Goal: Feedback & Contribution: Leave review/rating

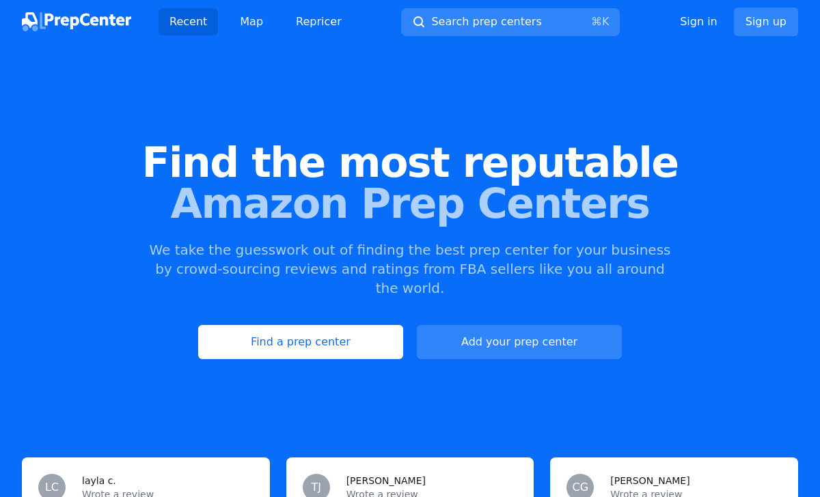
click at [521, 36] on div "Recent Map Repricer Search prep centers ⌘ K Open main menu Sign in Sign up" at bounding box center [410, 22] width 776 height 44
click at [516, 28] on span "Search prep centers" at bounding box center [486, 22] width 110 height 16
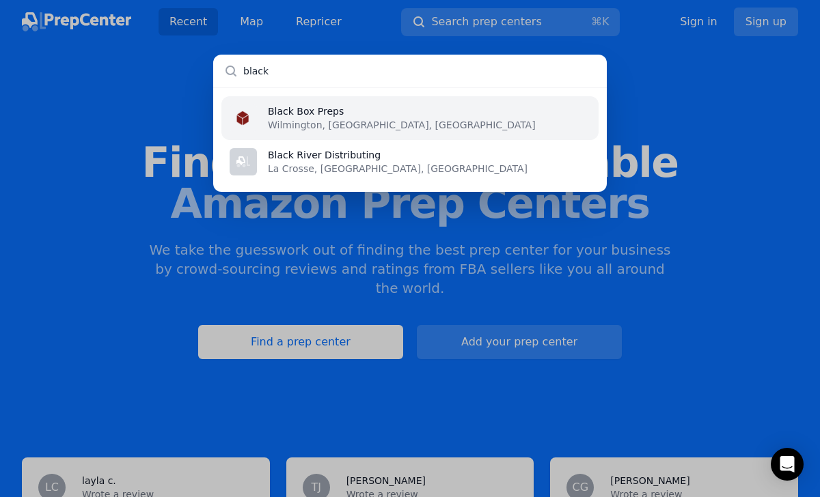
type input "black"
click at [428, 122] on li "Black Box Preps Wilmington, [GEOGRAPHIC_DATA], [GEOGRAPHIC_DATA]" at bounding box center [409, 118] width 377 height 44
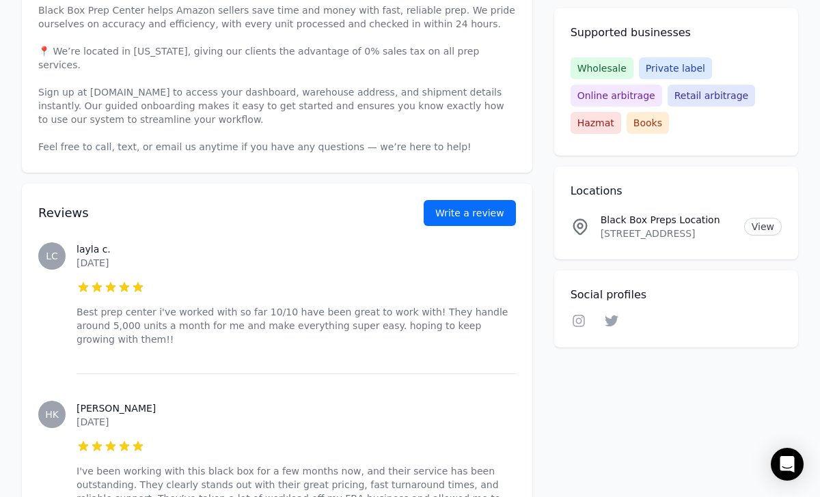
scroll to position [493, 0]
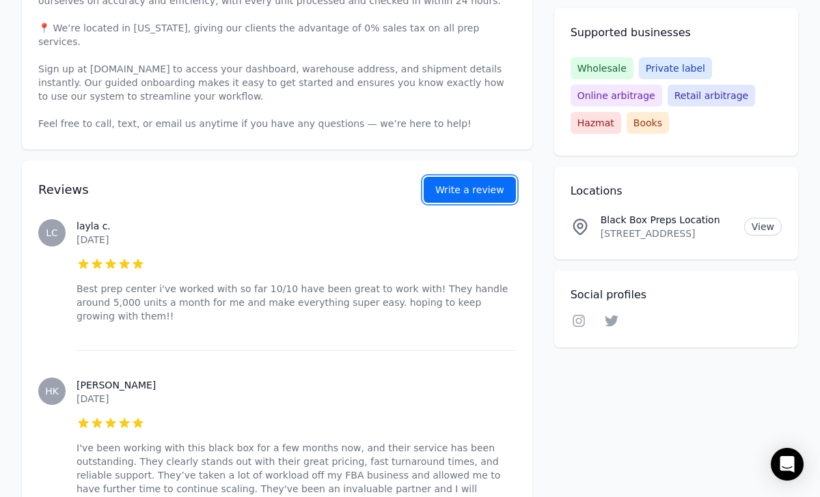
click at [496, 178] on link "Write a review" at bounding box center [470, 190] width 92 height 26
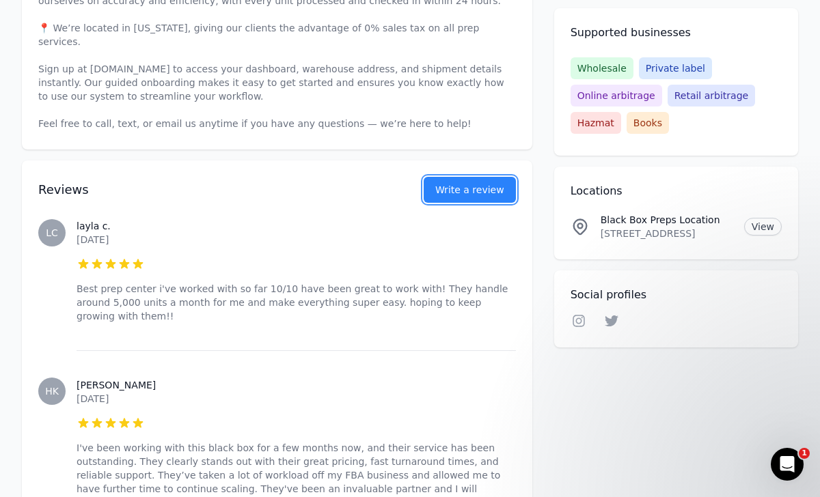
scroll to position [0, 0]
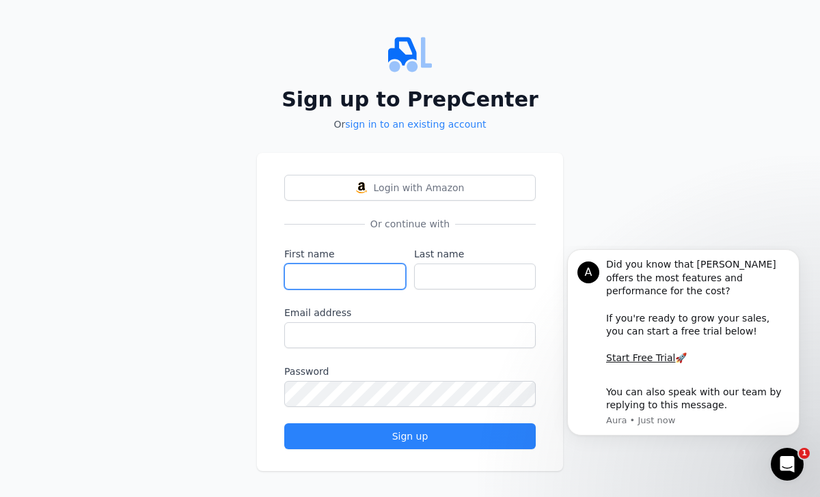
click at [338, 273] on input "First name" at bounding box center [345, 277] width 122 height 26
click at [310, 273] on input "First name" at bounding box center [345, 277] width 122 height 26
paste input "Theo"
type input "Theo"
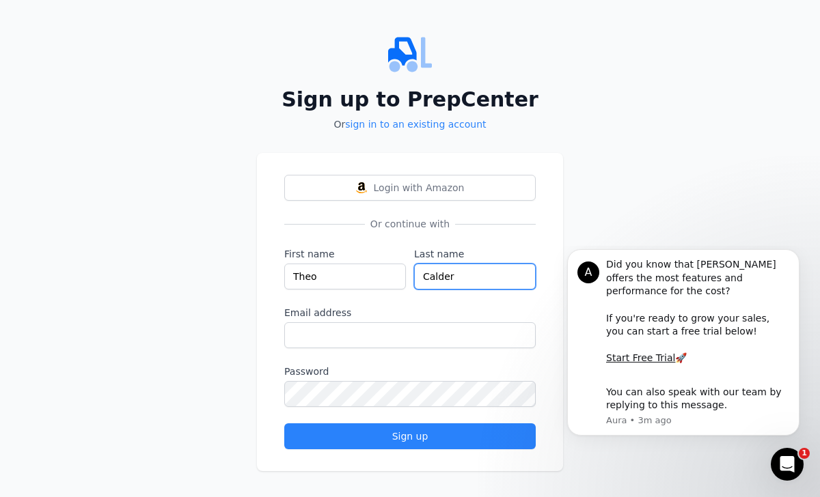
type input "Calder"
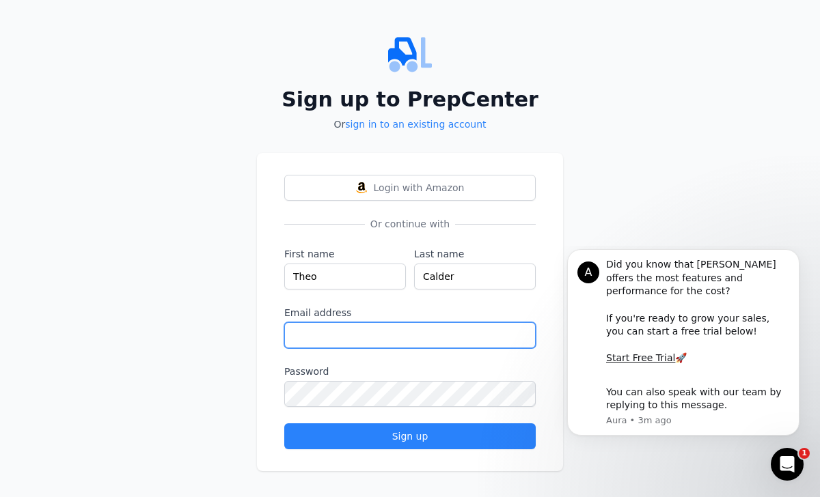
click at [416, 328] on input "Email address" at bounding box center [409, 335] width 251 height 26
type input "[EMAIL_ADDRESS][DOMAIN_NAME]"
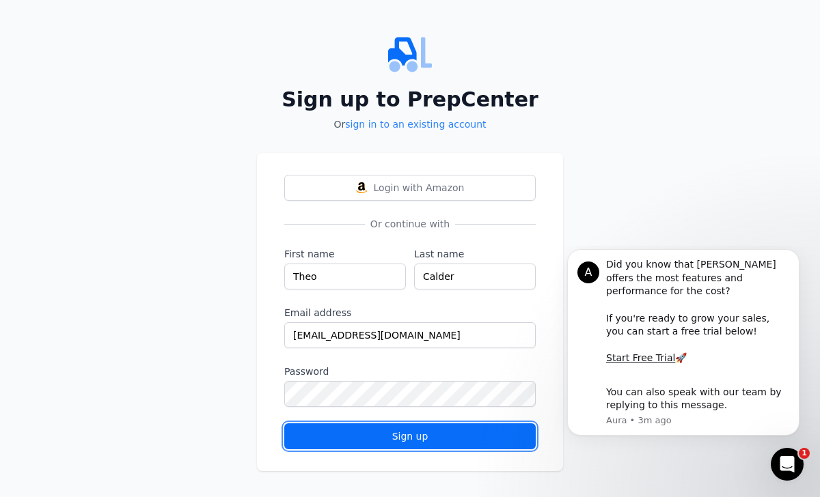
click at [503, 434] on div "Sign up" at bounding box center [410, 437] width 228 height 14
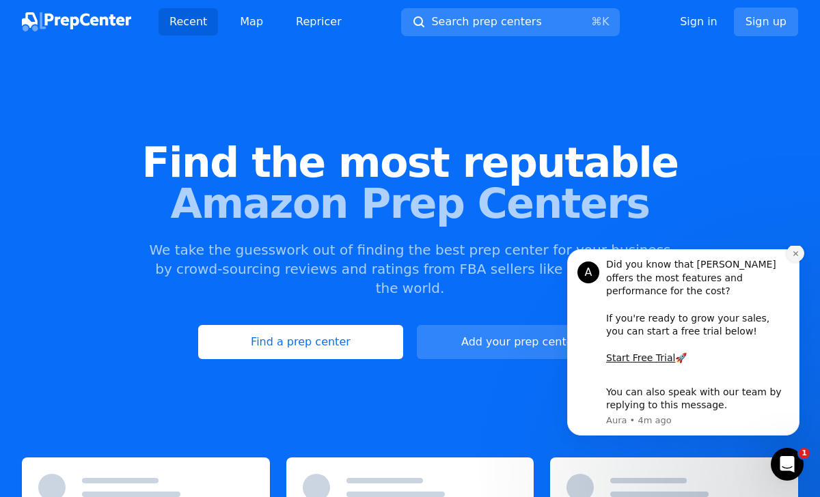
click at [797, 258] on icon "Dismiss notification" at bounding box center [796, 254] width 8 height 8
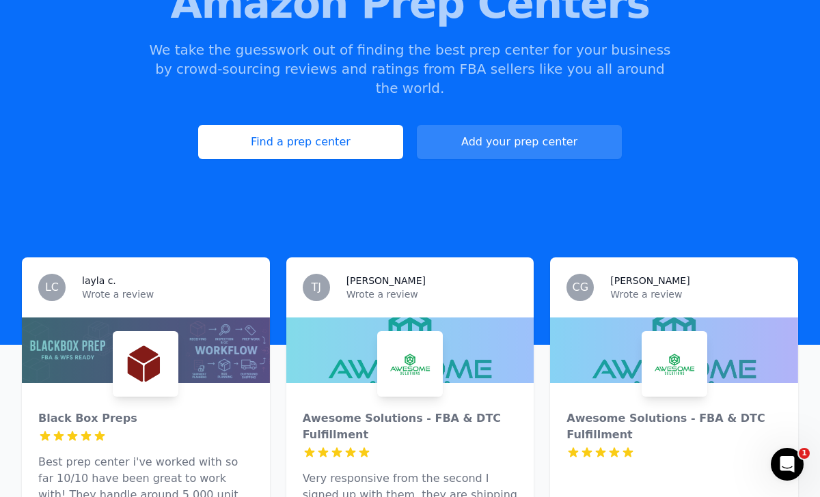
scroll to position [114, 0]
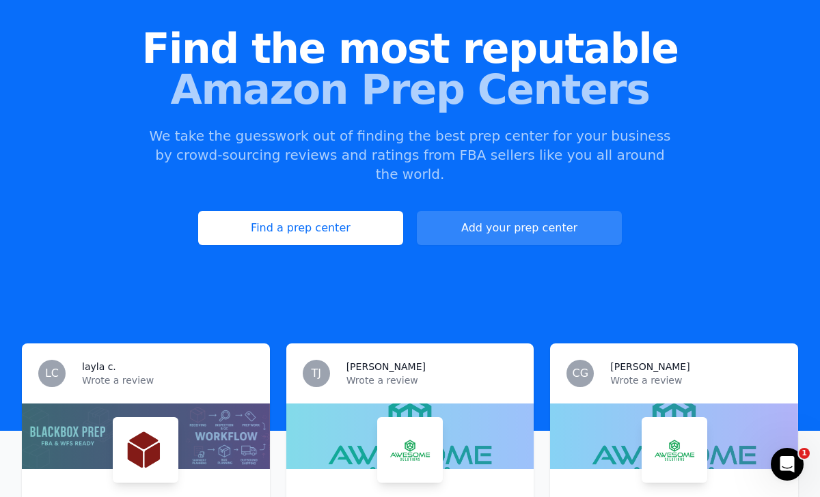
click at [195, 381] on div "LC layla c. Wrote a review" at bounding box center [146, 374] width 248 height 60
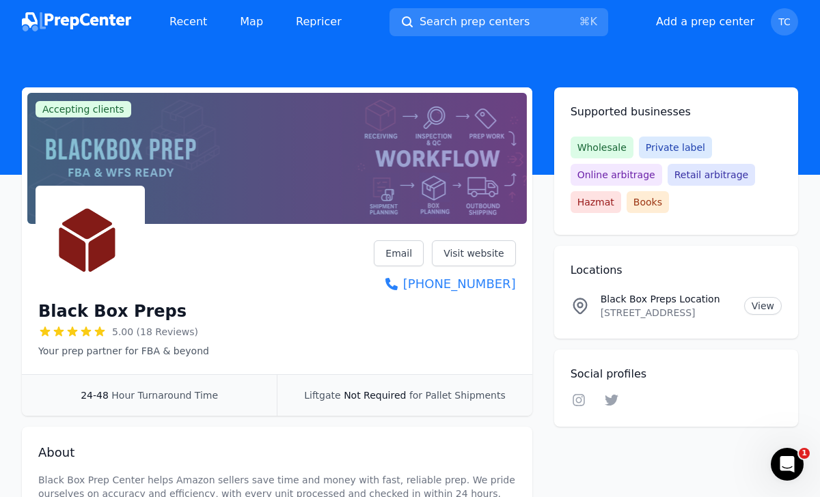
scroll to position [192, 0]
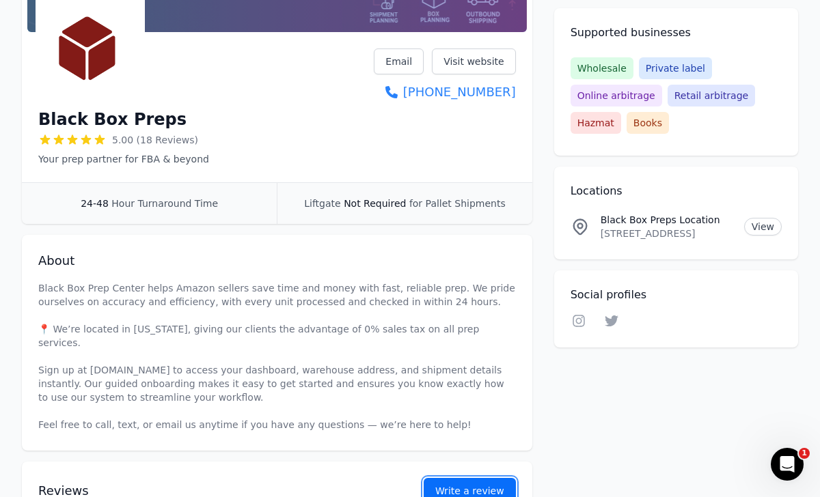
click at [473, 478] on button "Write a review" at bounding box center [470, 491] width 92 height 26
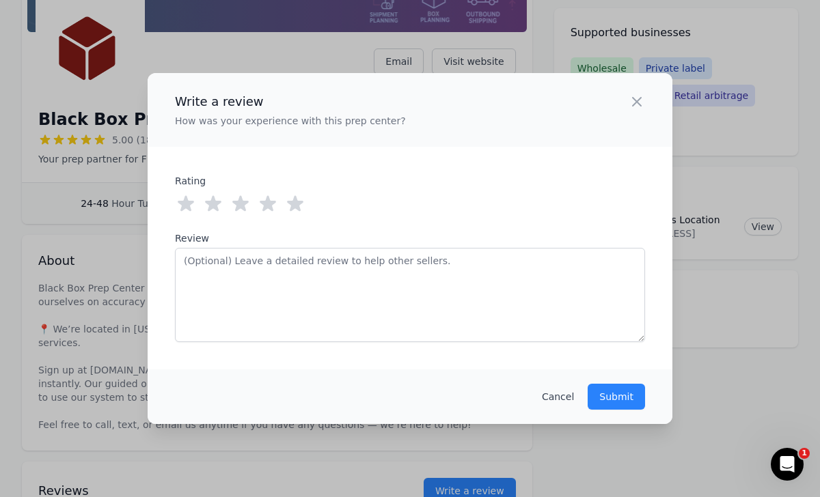
click at [293, 203] on icon at bounding box center [295, 204] width 16 height 16
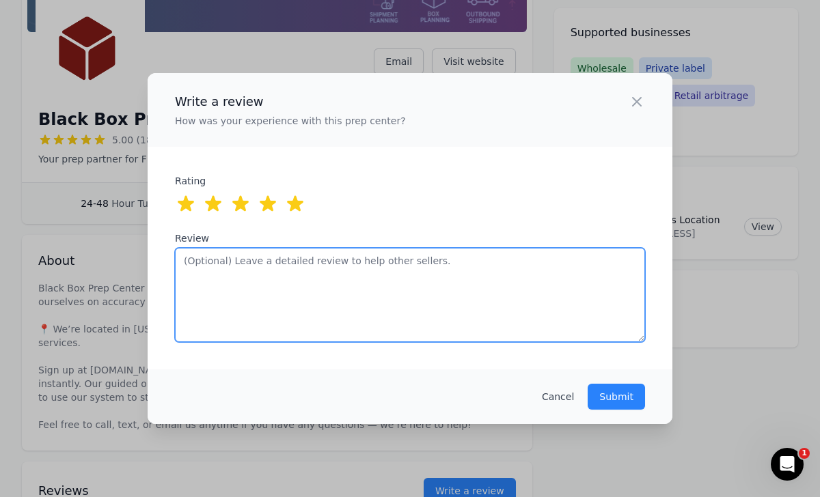
click at [323, 266] on textarea "Review" at bounding box center [410, 295] width 470 height 94
type textarea "B"
type textarea "F"
paste textarea "Great prep center! Fast, reliable, and always easy to work with."
click at [264, 264] on textarea "Great prep center! Fast, reliable, and always easy to work with." at bounding box center [410, 295] width 470 height 94
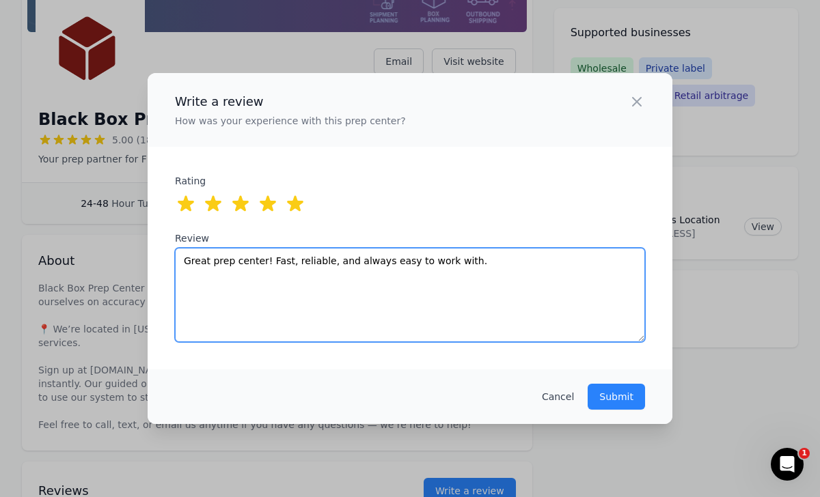
click at [325, 260] on textarea "Great prep center! Fast, reliable, and always easy to work with." at bounding box center [410, 295] width 470 height 94
click at [288, 261] on textarea "Great prep center! Fast, reliable and always easy to work with." at bounding box center [410, 295] width 470 height 94
click at [463, 266] on textarea "Great prep center! Fast reliable and always easy to work with." at bounding box center [410, 295] width 470 height 94
click at [286, 262] on textarea "Great prep center! Fast reliable and always easy to work with." at bounding box center [410, 295] width 470 height 94
click at [448, 263] on textarea "Great prep center! Fast, reliable and always easy to work with." at bounding box center [410, 295] width 470 height 94
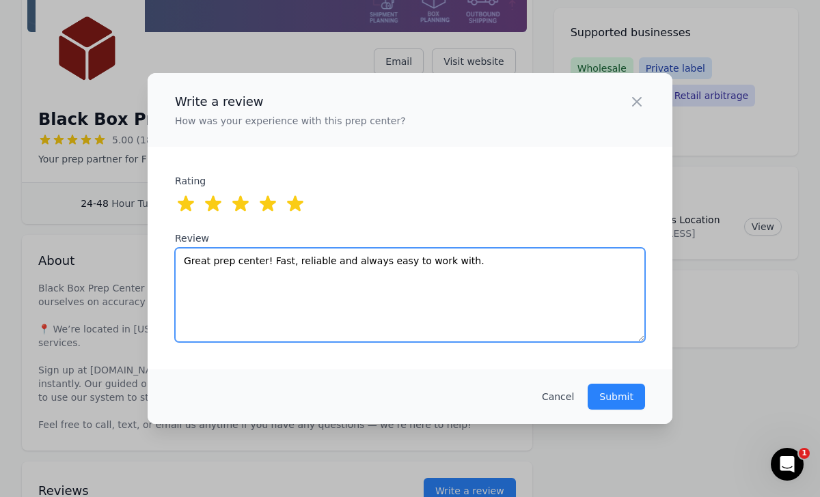
click at [478, 263] on textarea "Great prep center! Fast, reliable and always easy to work with." at bounding box center [410, 295] width 470 height 94
drag, startPoint x: 614, startPoint y: 262, endPoint x: 531, endPoint y: 258, distance: 82.7
click at [531, 258] on textarea "Great prep center! Fast, reliable and always easy to work with compared to my o…" at bounding box center [410, 295] width 470 height 94
type textarea "Great prep center! Fast, reliable and always easy to work with compared to my p…"
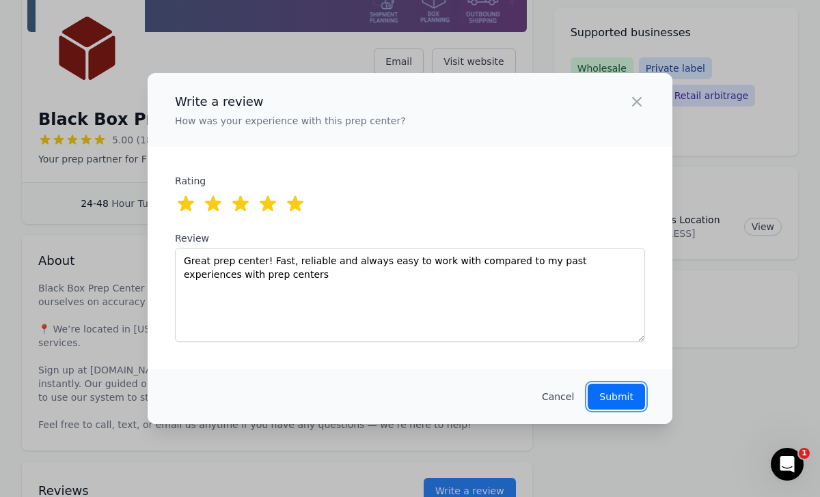
click at [617, 399] on p "Submit" at bounding box center [616, 397] width 34 height 14
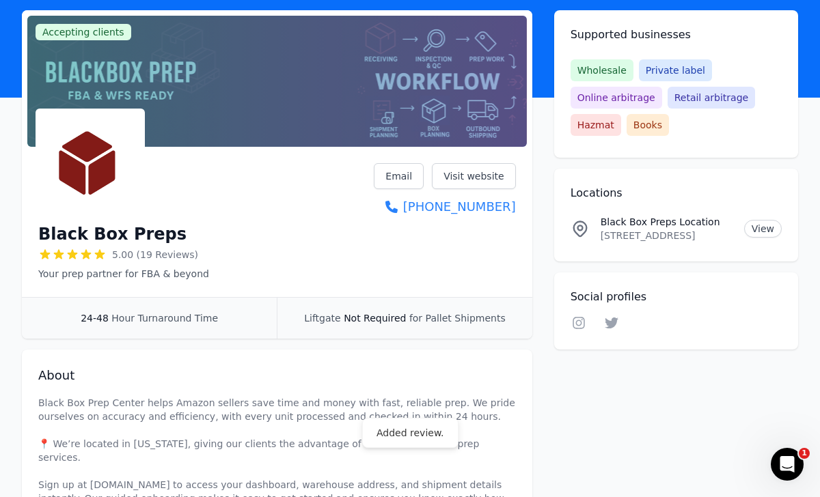
scroll to position [0, 0]
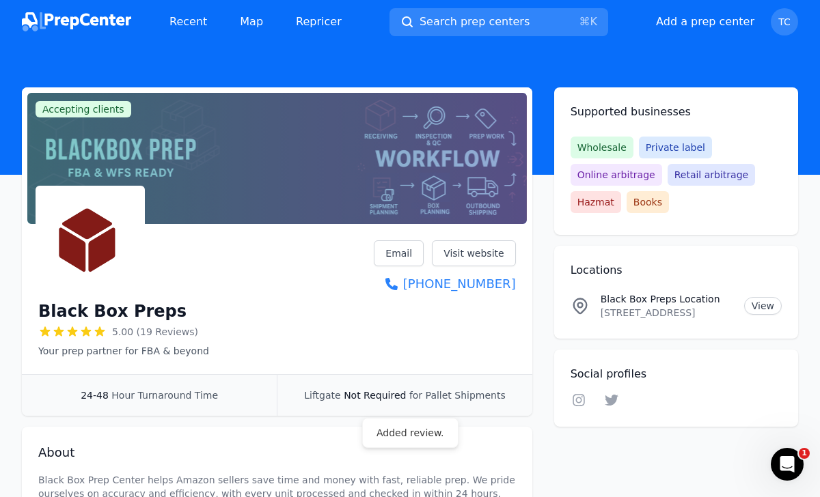
click at [112, 20] on img at bounding box center [76, 21] width 109 height 19
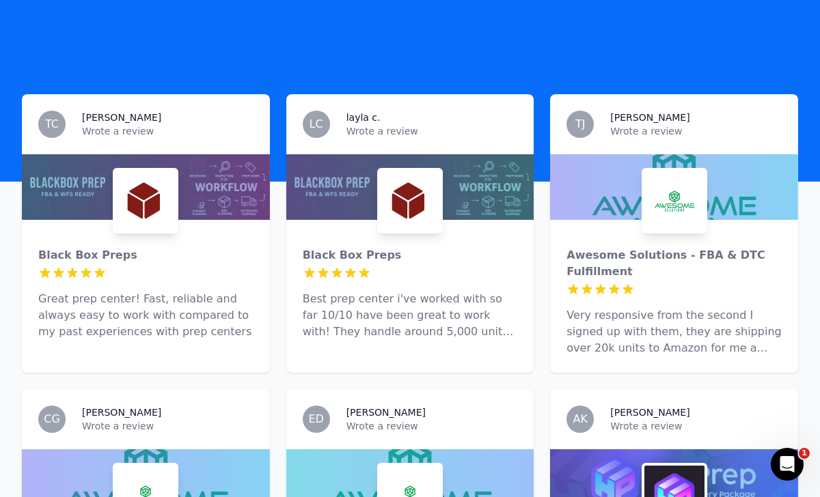
scroll to position [381, 0]
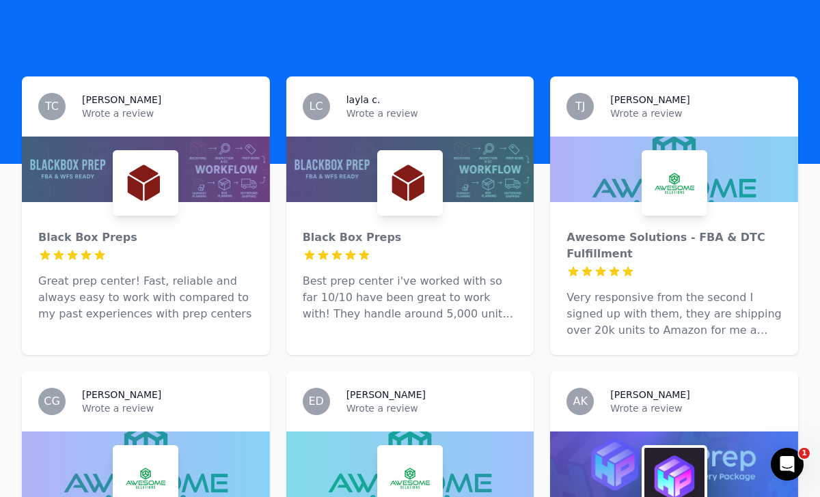
click at [666, 102] on div "[PERSON_NAME] Wrote a review" at bounding box center [674, 107] width 248 height 60
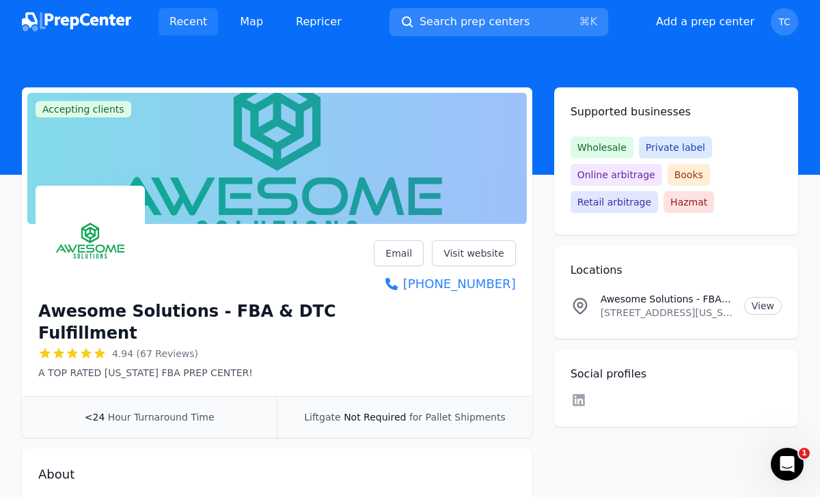
click at [202, 17] on link "Recent" at bounding box center [188, 21] width 59 height 27
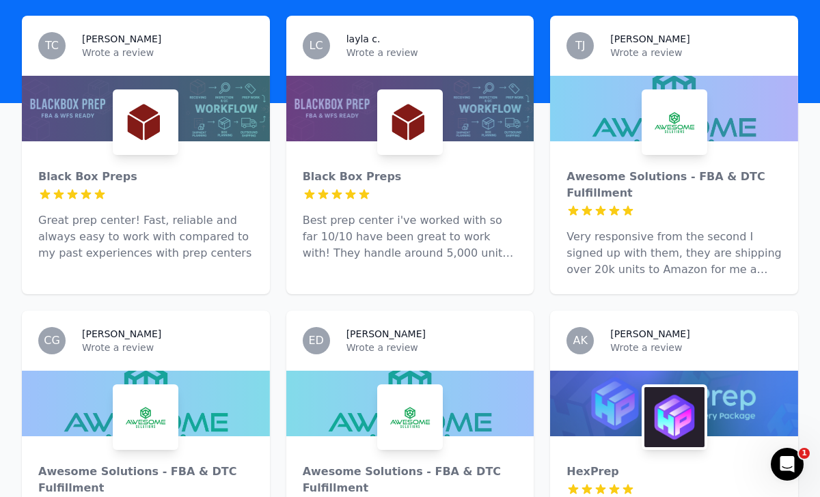
scroll to position [441, 0]
